Goal: Transaction & Acquisition: Purchase product/service

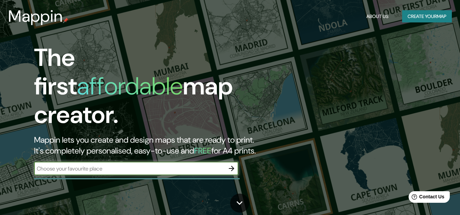
click at [131, 165] on input "text" at bounding box center [129, 169] width 191 height 8
type input "huiloapan"
click at [232, 165] on icon "button" at bounding box center [231, 169] width 8 height 8
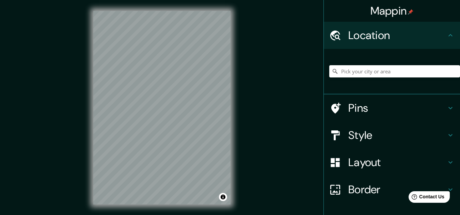
click at [263, 109] on div "Mappin Location Pins Style Layout Border Choose a border. Hint : you can make l…" at bounding box center [230, 113] width 460 height 227
click at [448, 35] on icon at bounding box center [450, 35] width 4 height 2
click at [446, 136] on icon at bounding box center [450, 135] width 8 height 8
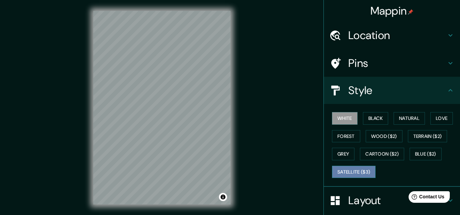
click at [366, 175] on button "Satellite ($3)" at bounding box center [354, 172] width 44 height 13
click at [93, 144] on div "© Mapbox © OpenStreetMap Improve this map © Maxar" at bounding box center [161, 108] width 159 height 216
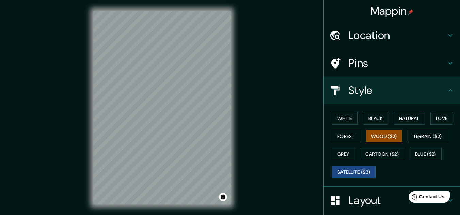
click at [363, 138] on div "Mappin Location Pins Style White Black Natural Love Forest Wood ($2) Terrain ($…" at bounding box center [230, 113] width 460 height 227
click at [256, 99] on div "Mappin Location Pins Style White Black Natural Love Forest Wood ($2) Terrain ($…" at bounding box center [230, 113] width 460 height 227
click at [235, 52] on div "© Mapbox © OpenStreetMap Improve this map © Maxar" at bounding box center [161, 108] width 159 height 216
click at [345, 118] on button "White" at bounding box center [345, 118] width 26 height 13
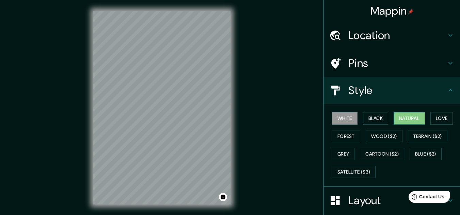
click at [409, 122] on button "Natural" at bounding box center [408, 118] width 31 height 13
click at [343, 118] on button "White" at bounding box center [345, 118] width 26 height 13
click at [372, 120] on button "Black" at bounding box center [376, 118] width 26 height 13
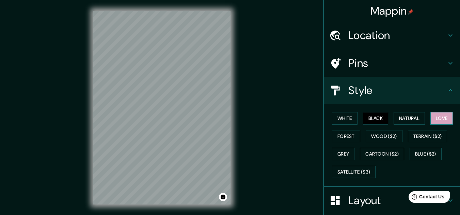
click at [440, 119] on button "Love" at bounding box center [441, 118] width 22 height 13
click at [341, 139] on button "Forest" at bounding box center [346, 136] width 28 height 13
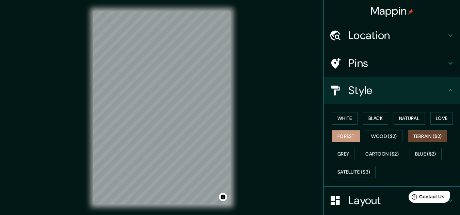
click at [420, 136] on button "Terrain ($2)" at bounding box center [427, 136] width 39 height 13
click at [388, 139] on button "Wood ($2)" at bounding box center [384, 136] width 37 height 13
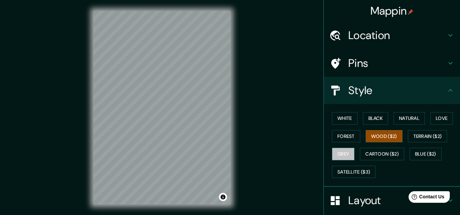
click at [341, 157] on button "Grey" at bounding box center [343, 154] width 22 height 13
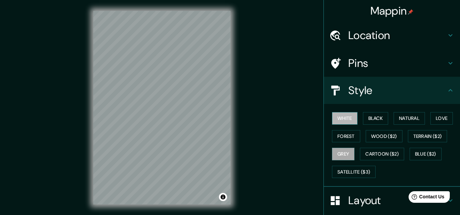
click at [341, 119] on button "White" at bounding box center [345, 118] width 26 height 13
click at [448, 90] on icon at bounding box center [450, 90] width 4 height 2
click at [446, 92] on icon at bounding box center [450, 90] width 8 height 8
click at [446, 88] on icon at bounding box center [450, 90] width 8 height 8
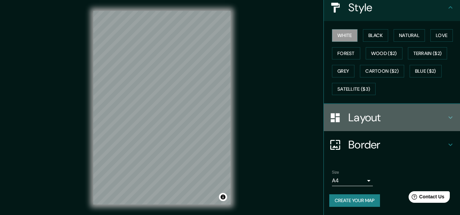
click at [427, 116] on h4 "Layout" at bounding box center [397, 118] width 98 height 14
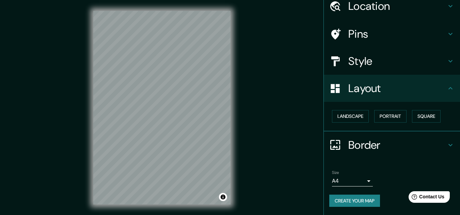
scroll to position [29, 0]
click at [351, 118] on button "Landscape" at bounding box center [350, 116] width 37 height 13
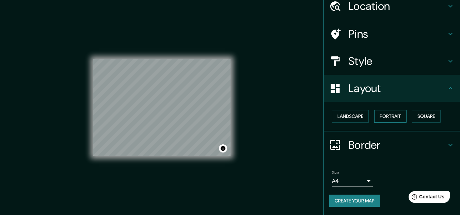
click at [386, 118] on button "Portrait" at bounding box center [390, 116] width 32 height 13
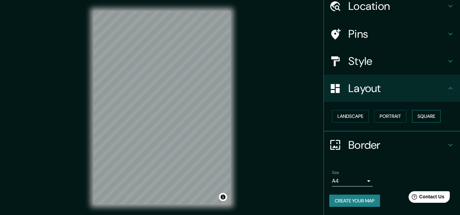
click at [415, 118] on button "Square" at bounding box center [426, 116] width 29 height 13
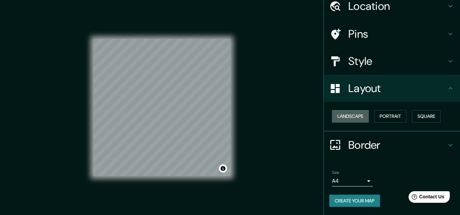
click at [347, 115] on button "Landscape" at bounding box center [350, 116] width 37 height 13
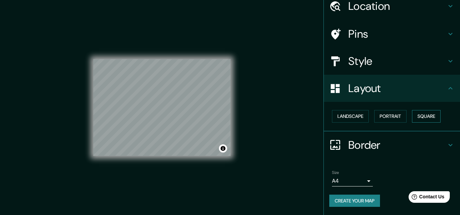
click at [418, 117] on button "Square" at bounding box center [426, 116] width 29 height 13
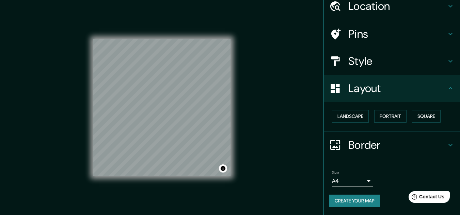
click at [354, 179] on body "Mappin Location Pins Style Layout Landscape Portrait Square Border Choose a bor…" at bounding box center [230, 107] width 460 height 215
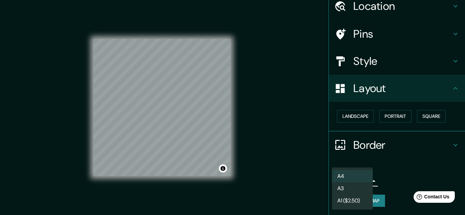
click at [402, 157] on div at bounding box center [232, 107] width 465 height 215
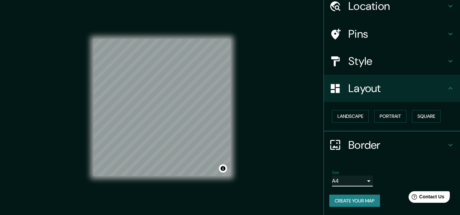
scroll to position [0, 0]
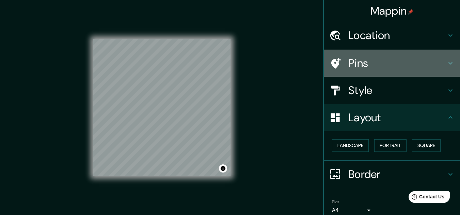
click at [446, 63] on icon at bounding box center [450, 63] width 8 height 8
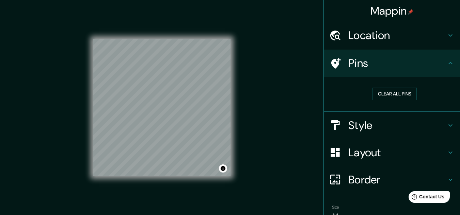
click at [446, 37] on icon at bounding box center [450, 35] width 8 height 8
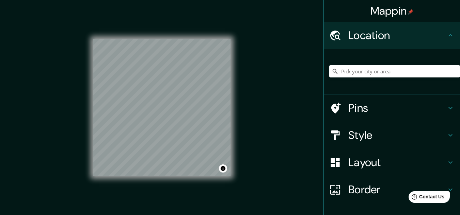
click at [446, 34] on icon at bounding box center [450, 35] width 8 height 8
click at [401, 139] on h4 "Style" at bounding box center [397, 136] width 98 height 14
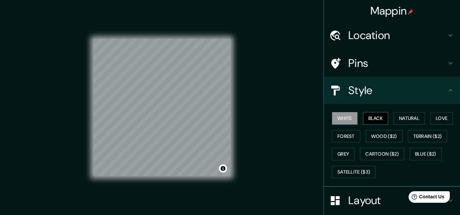
click at [368, 120] on button "Black" at bounding box center [376, 118] width 26 height 13
click at [411, 118] on button "Natural" at bounding box center [408, 118] width 31 height 13
